Goal: Find specific page/section: Find specific page/section

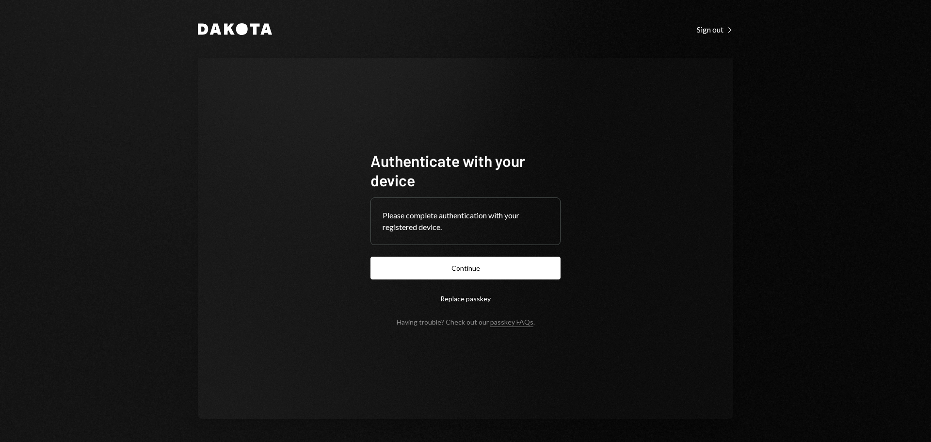
click at [460, 265] on button "Continue" at bounding box center [466, 268] width 190 height 23
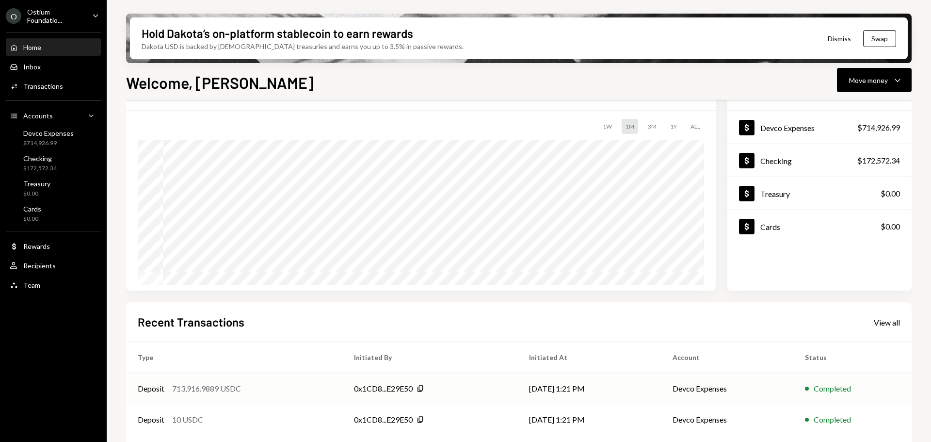
scroll to position [97, 0]
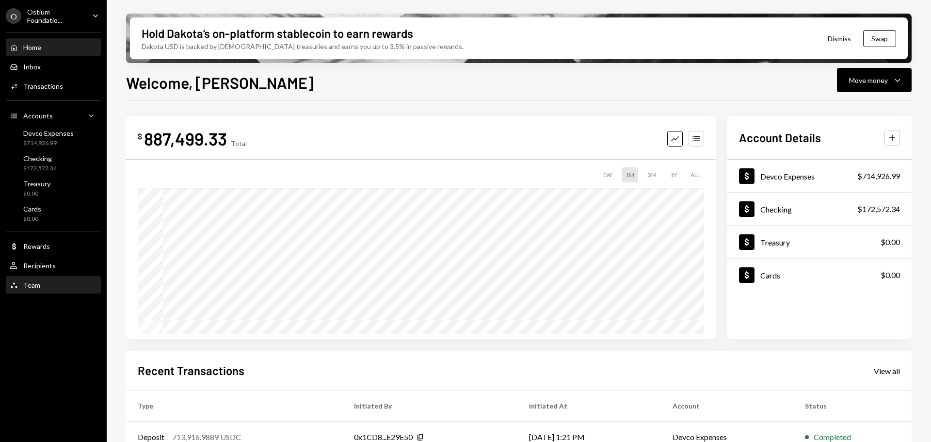
click at [22, 291] on div "Team Team" at bounding box center [53, 285] width 87 height 16
